Goal: Information Seeking & Learning: Learn about a topic

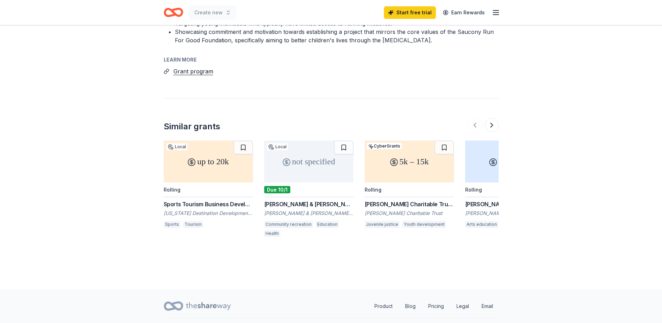
scroll to position [768, 0]
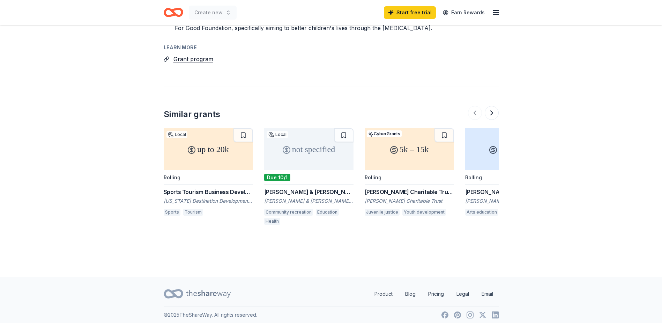
click at [314, 154] on div "not specified" at bounding box center [308, 149] width 89 height 42
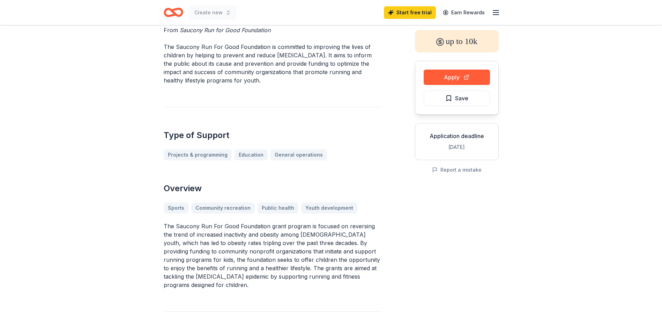
scroll to position [0, 0]
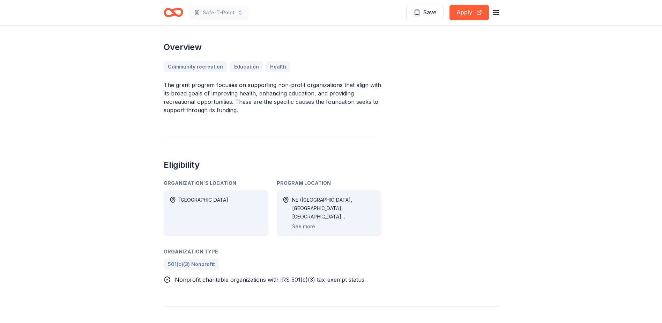
scroll to position [209, 0]
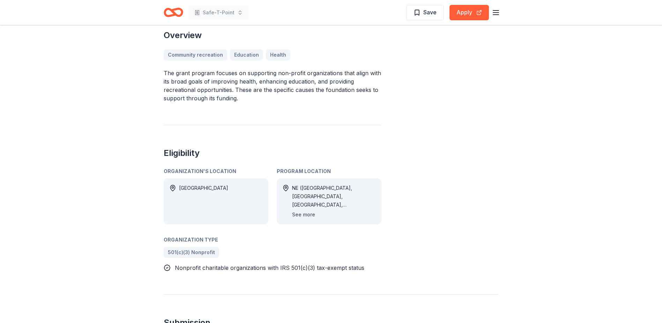
click at [300, 210] on button "See more" at bounding box center [303, 214] width 23 height 8
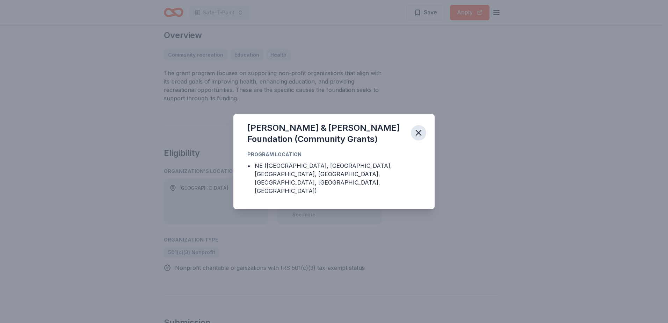
click at [415, 138] on icon "button" at bounding box center [418, 133] width 10 height 10
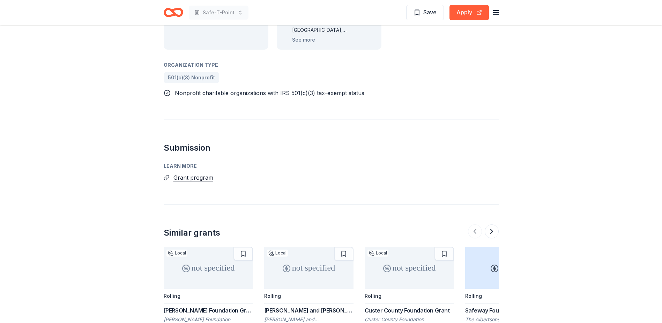
scroll to position [419, 0]
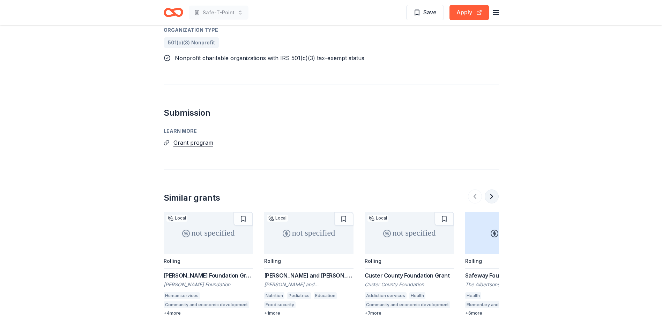
click at [488, 189] on button at bounding box center [492, 196] width 14 height 14
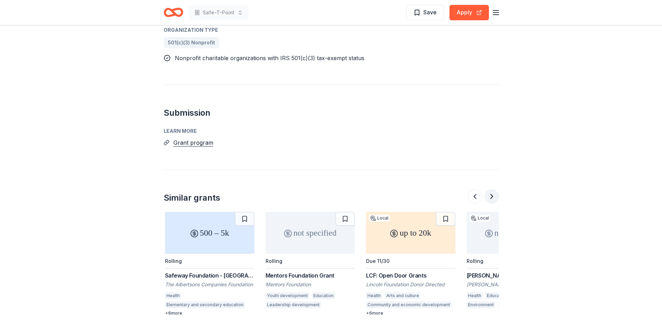
scroll to position [0, 302]
click at [488, 215] on div "not specified" at bounding box center [509, 233] width 89 height 42
click at [497, 14] on icon "button" at bounding box center [496, 12] width 8 height 8
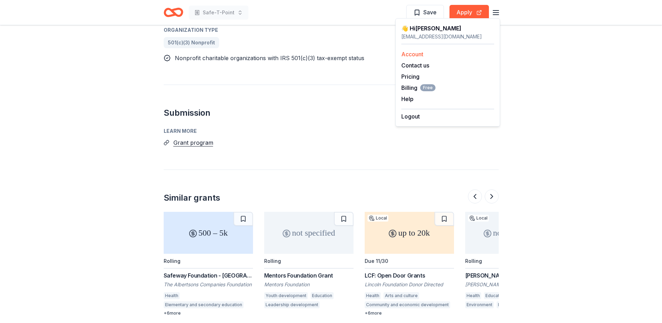
click at [412, 54] on link "Account" at bounding box center [413, 54] width 22 height 7
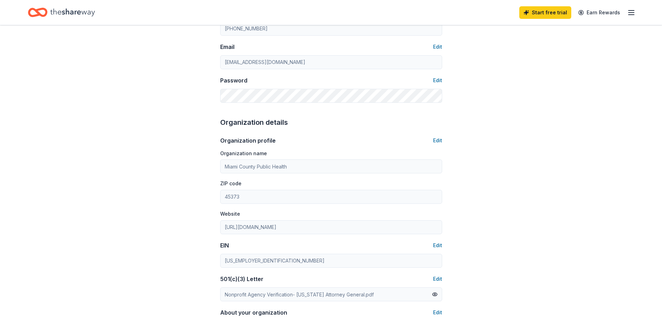
scroll to position [132, 0]
